Goal: Navigation & Orientation: Understand site structure

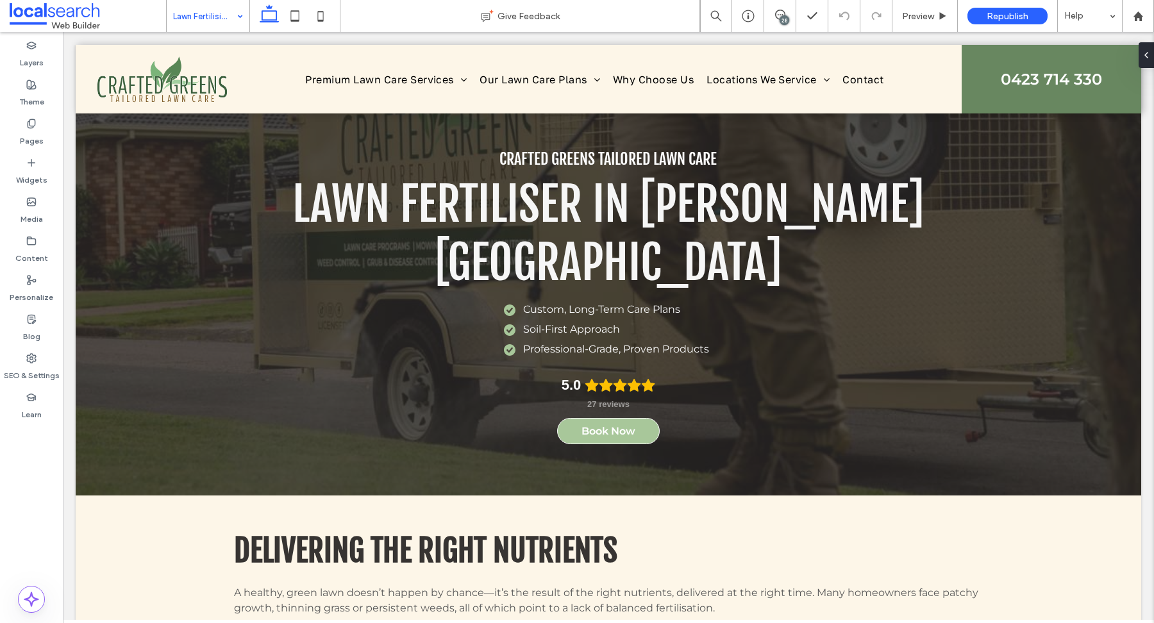
click at [228, 21] on input at bounding box center [204, 16] width 63 height 32
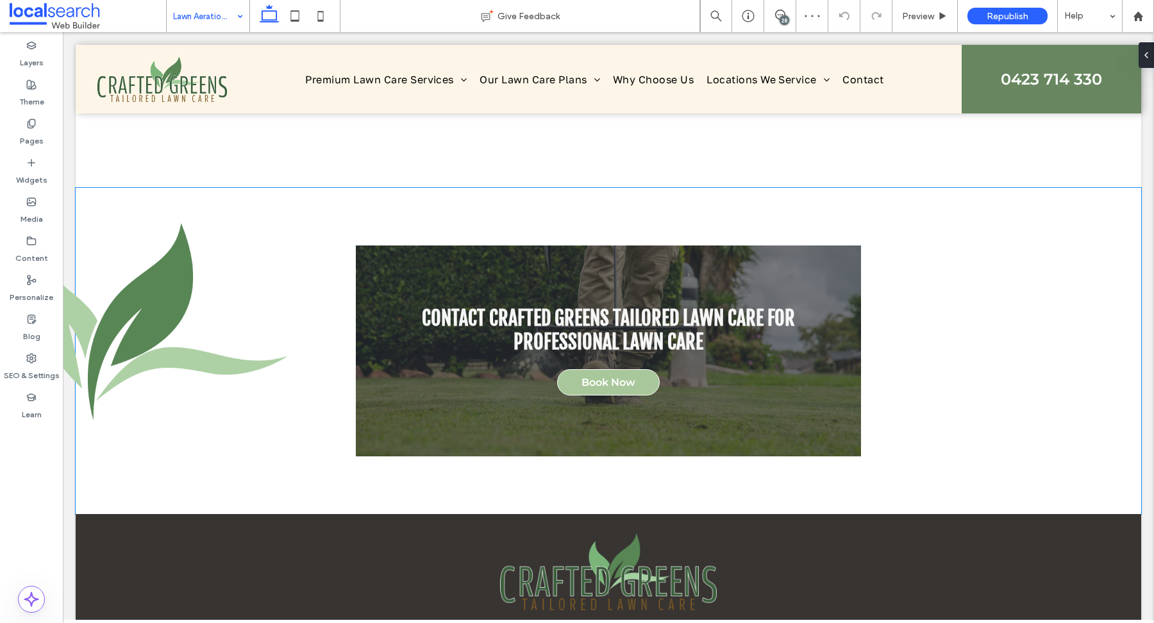
scroll to position [1975, 0]
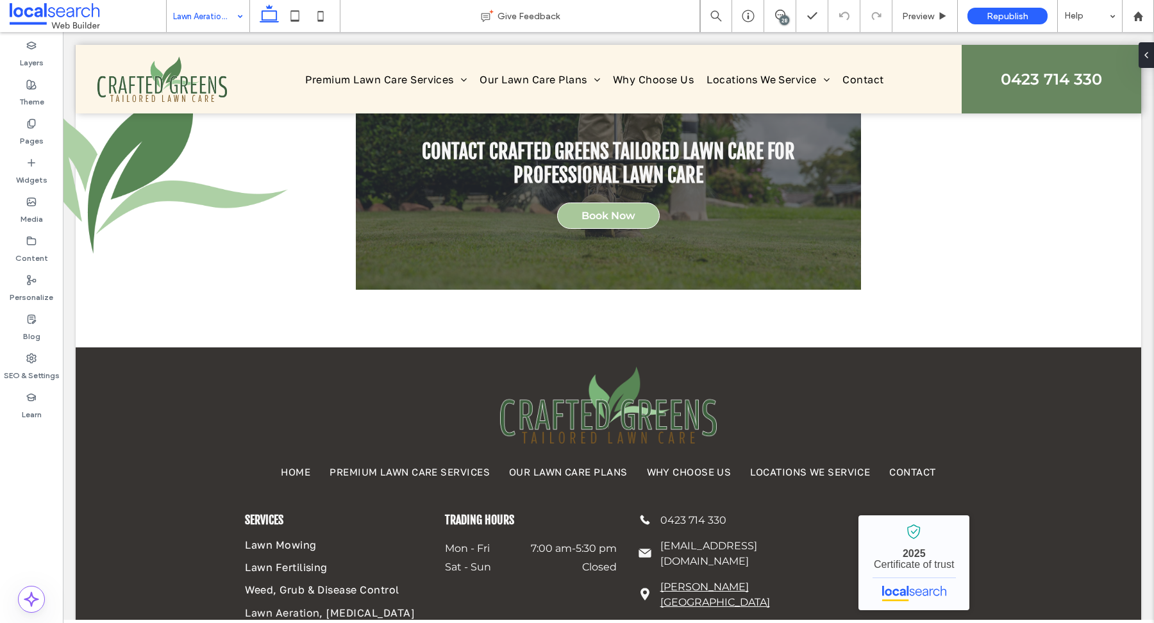
click at [199, 21] on input at bounding box center [204, 16] width 63 height 32
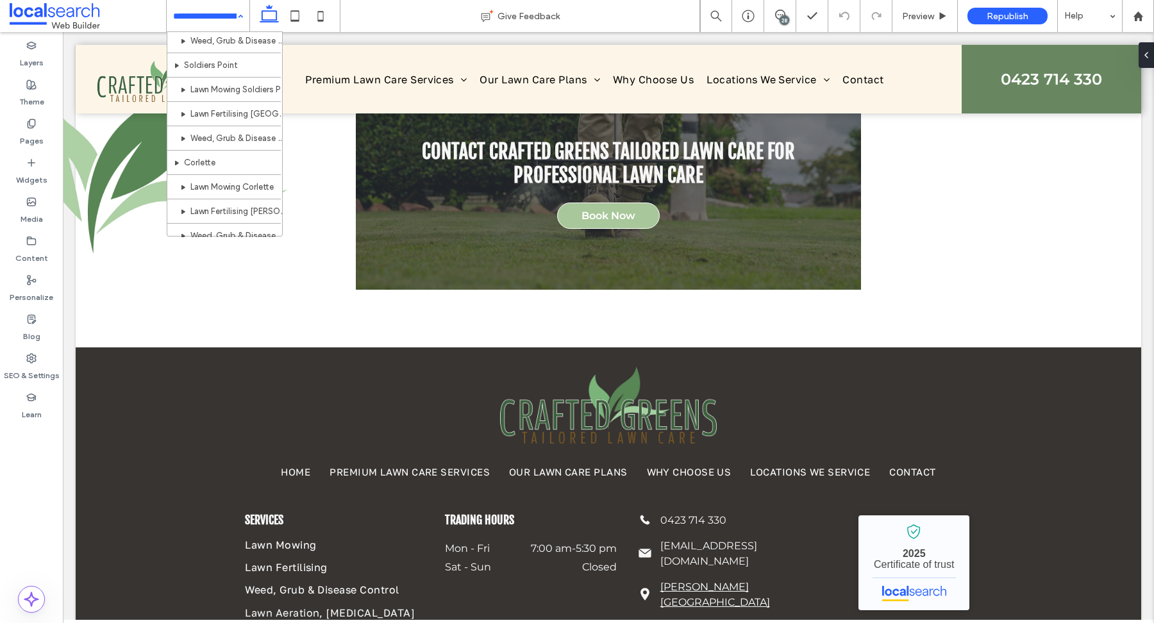
scroll to position [333, 0]
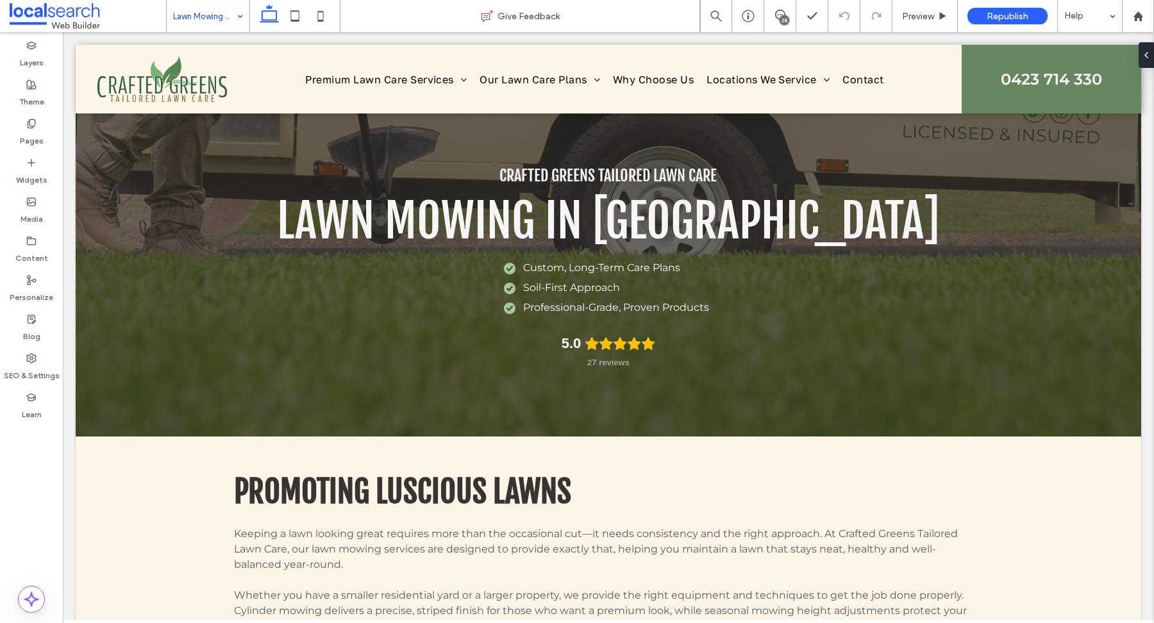
click at [206, 22] on input at bounding box center [204, 16] width 63 height 32
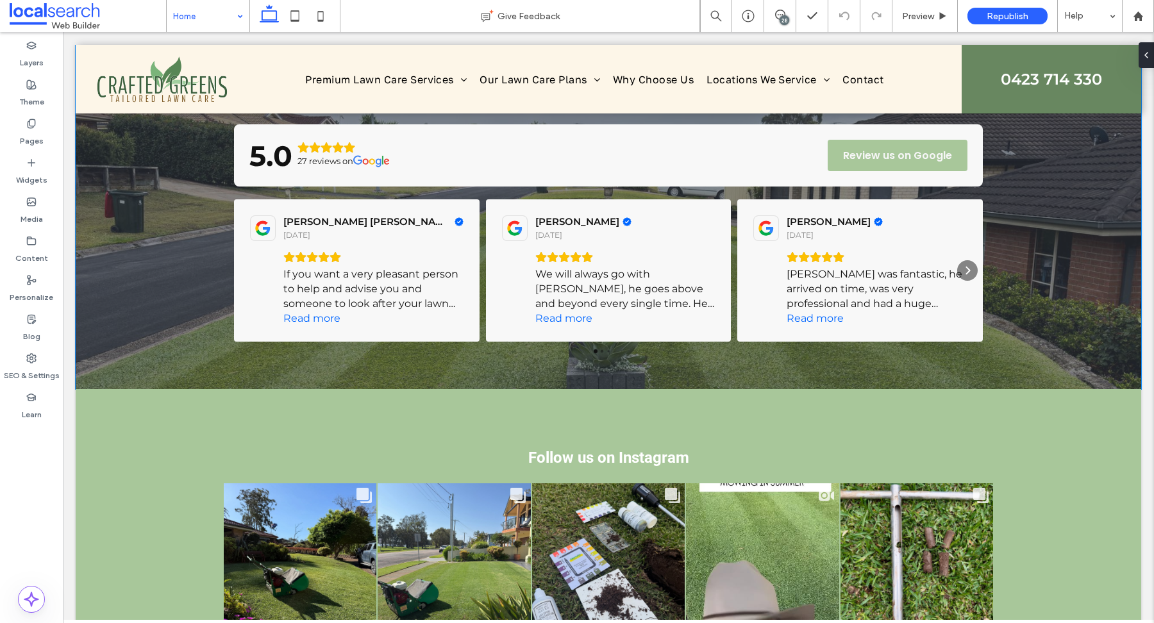
scroll to position [2089, 0]
